Goal: Task Accomplishment & Management: Complete application form

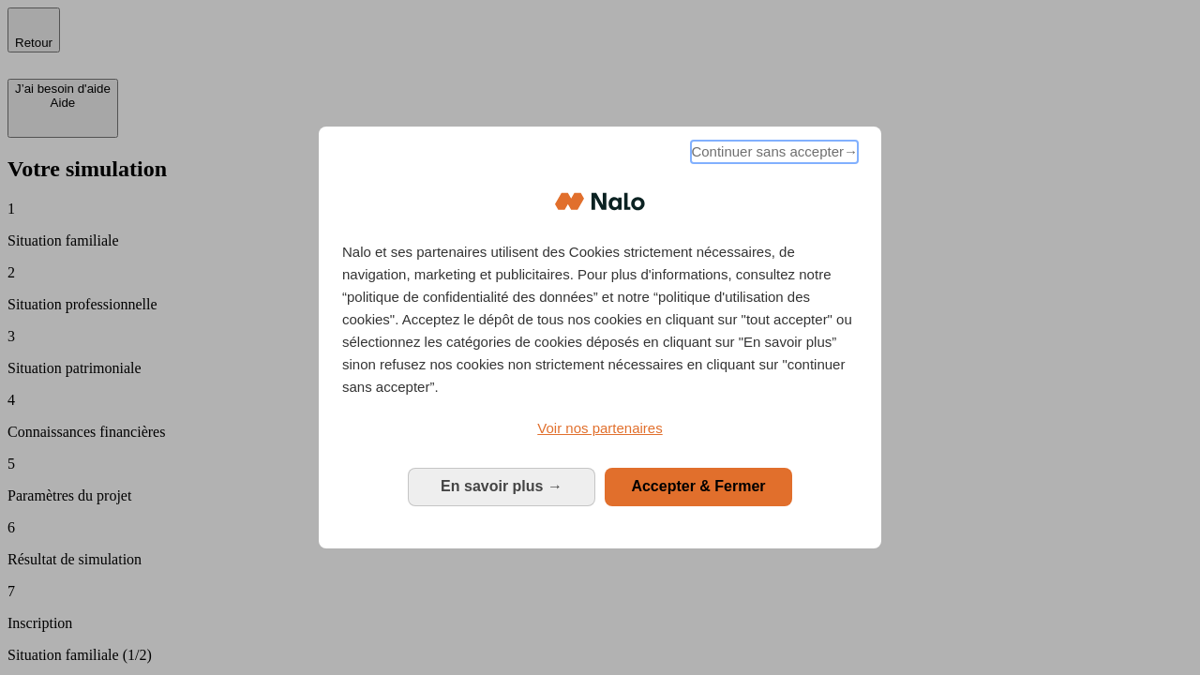
click at [773, 155] on span "Continuer sans accepter →" at bounding box center [774, 152] width 167 height 23
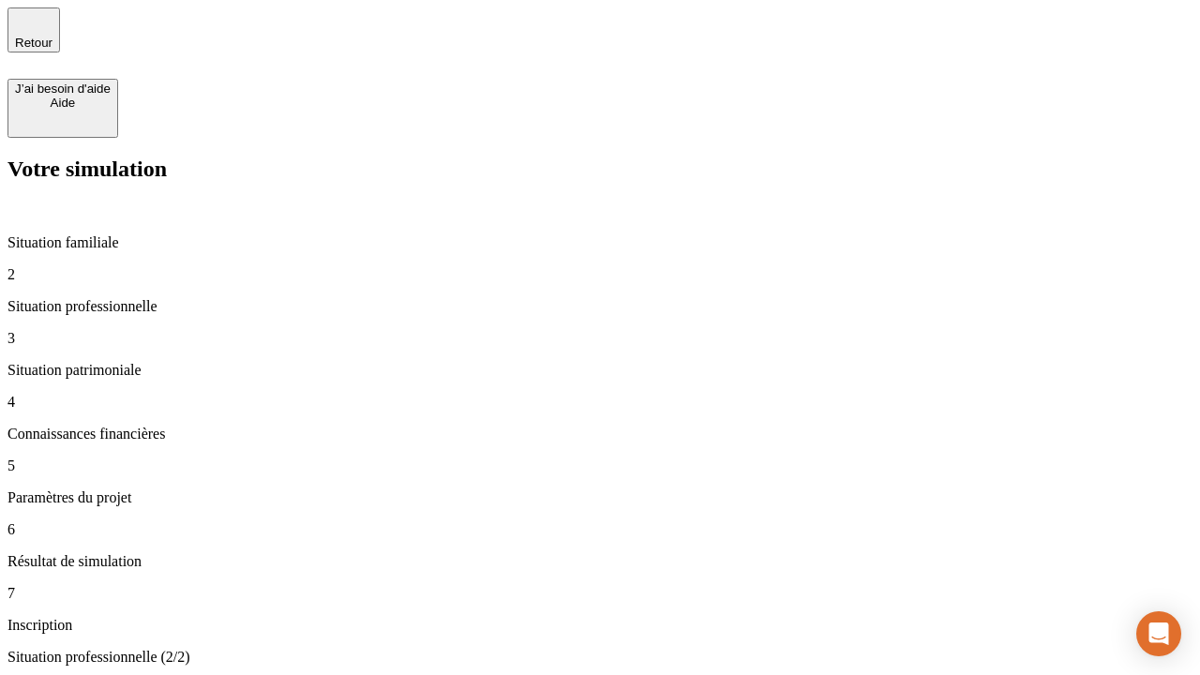
type input "30 000"
type input "1 000"
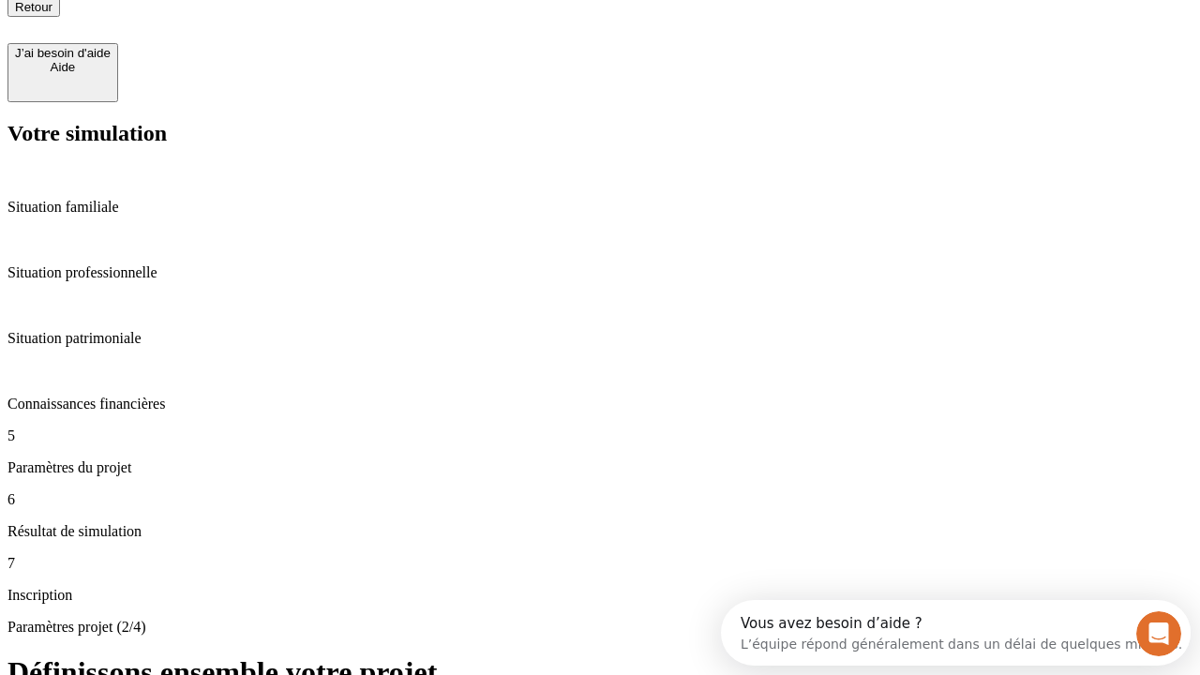
type input "65"
type input "5 000"
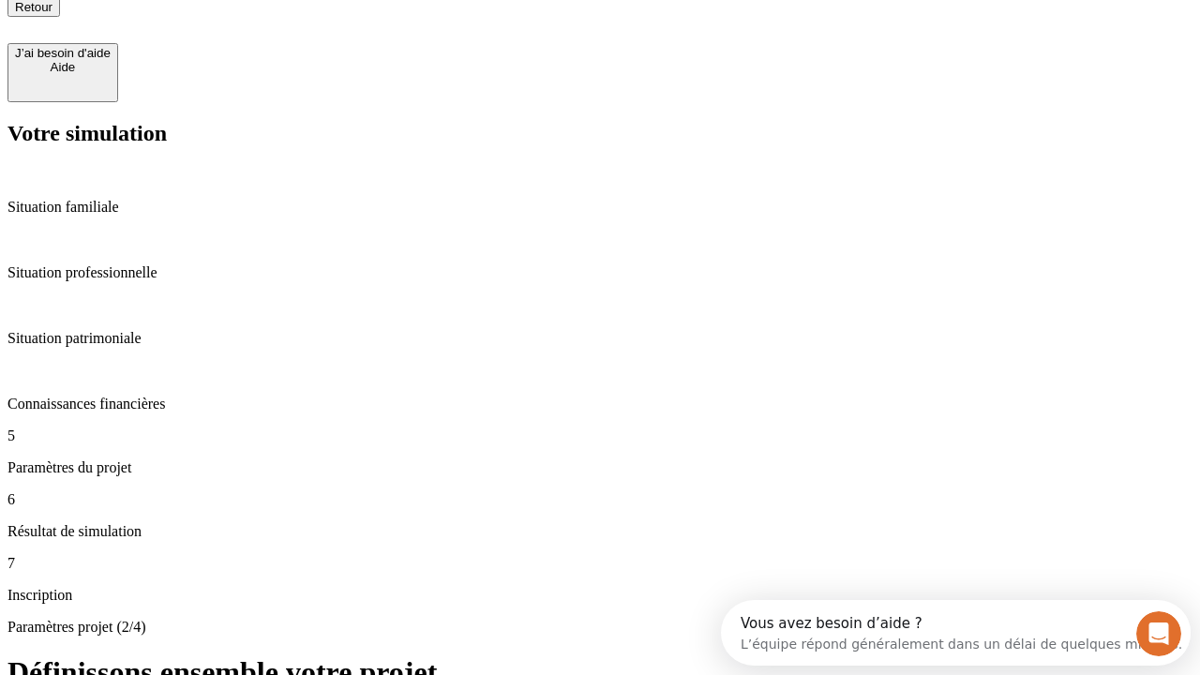
type input "640"
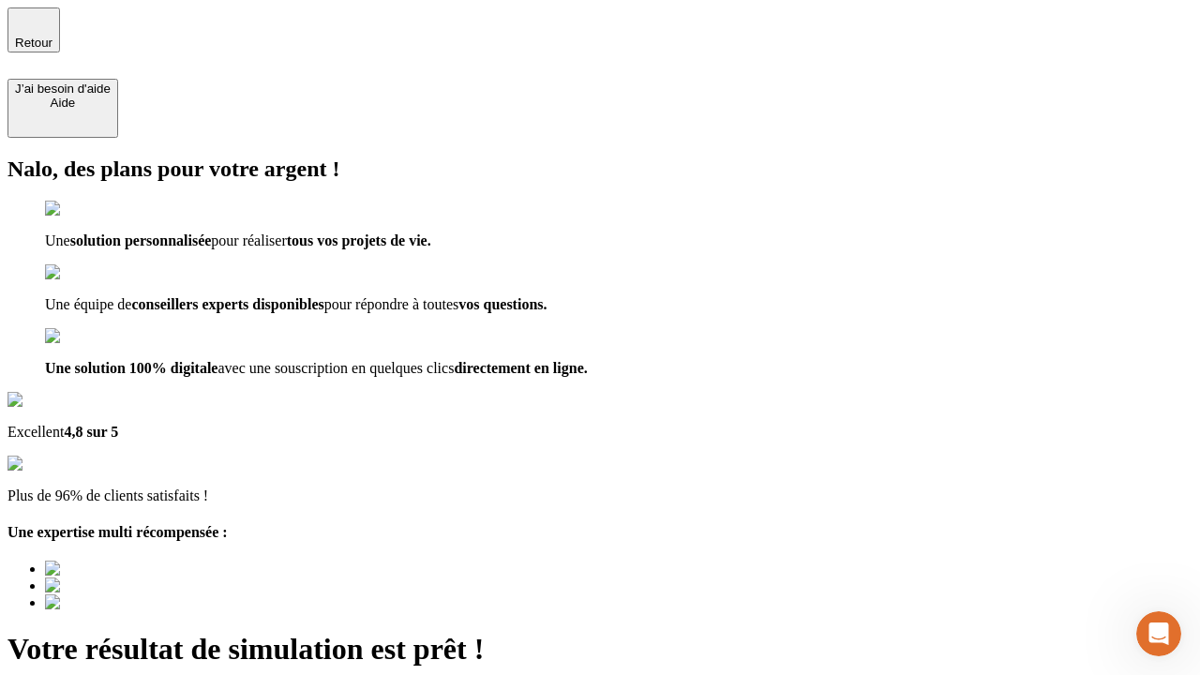
type input "[EMAIL_ADDRESS][DOMAIN_NAME]"
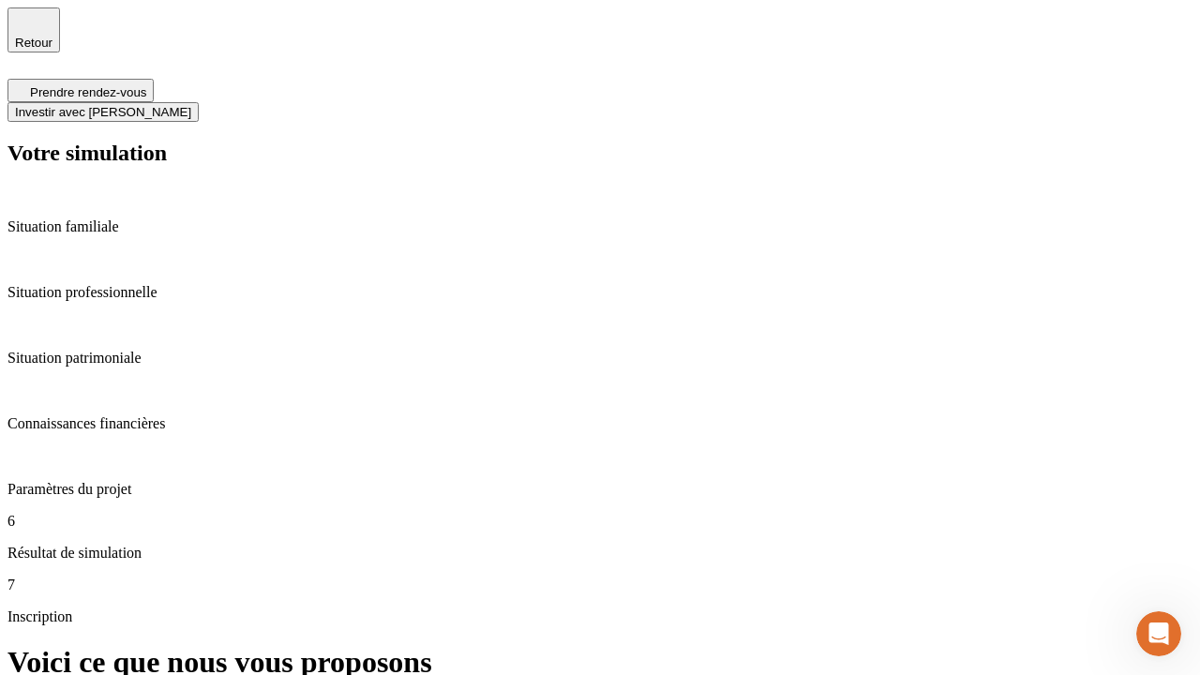
click at [191, 105] on span "Investir avec [PERSON_NAME]" at bounding box center [103, 112] width 176 height 14
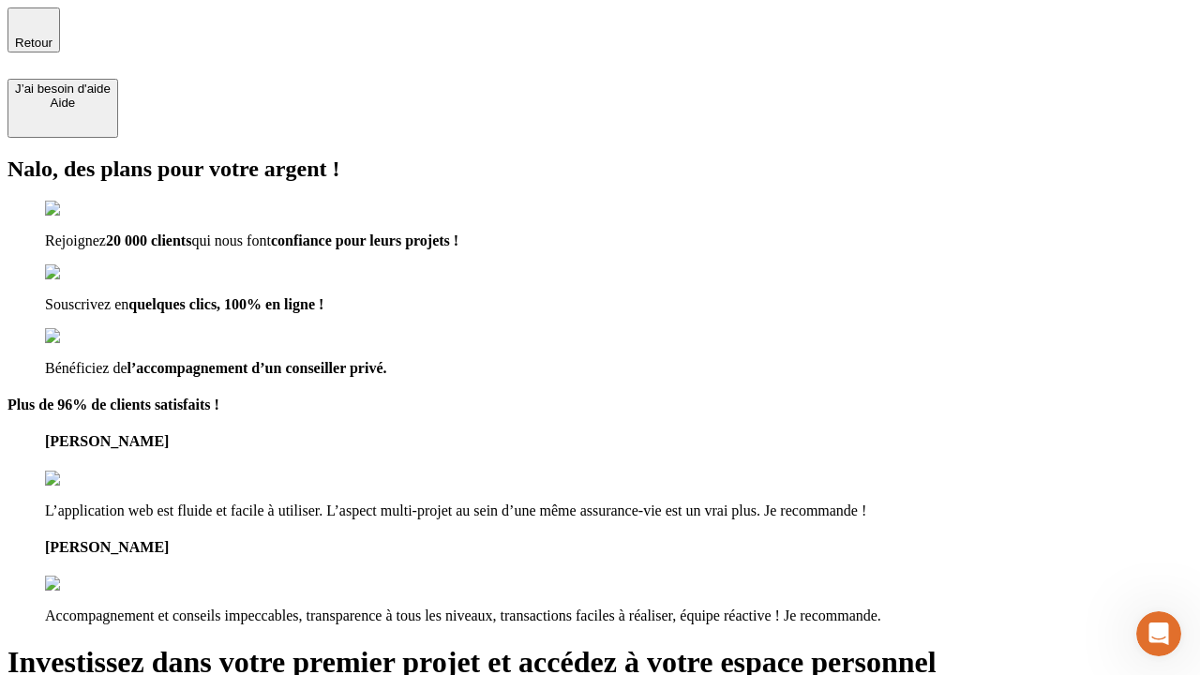
type input "[EMAIL_ADDRESS][DOMAIN_NAME]"
